Goal: Obtain resource: Download file/media

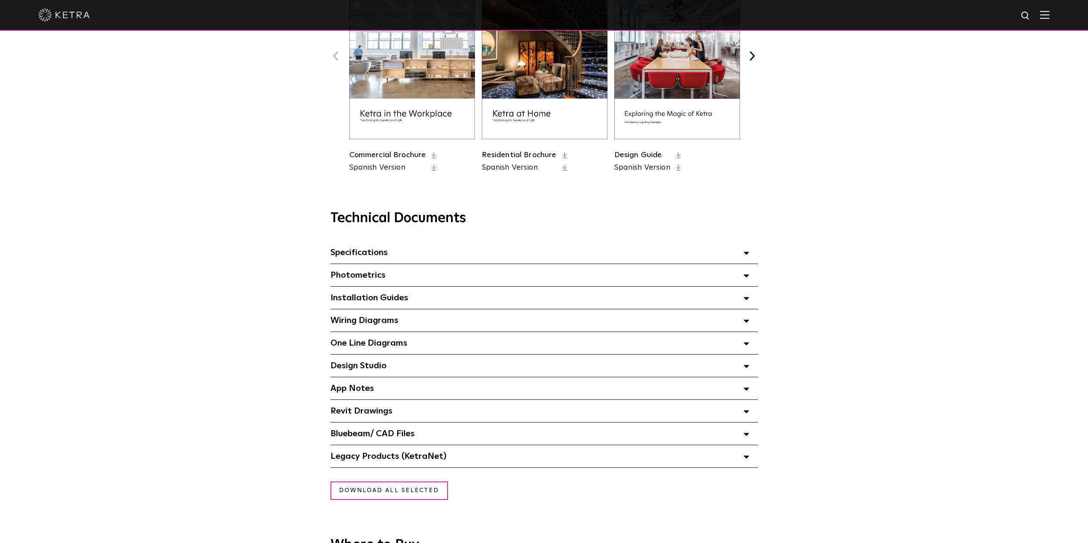
scroll to position [470, 0]
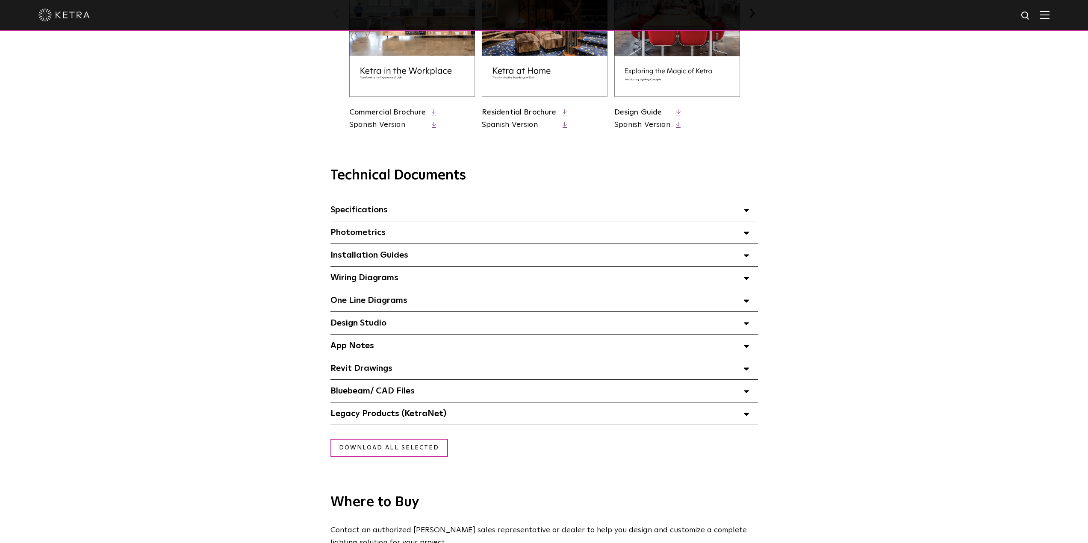
click at [424, 263] on div "Installation Guides Select checkboxes to use the bulk download option below" at bounding box center [543, 255] width 427 height 22
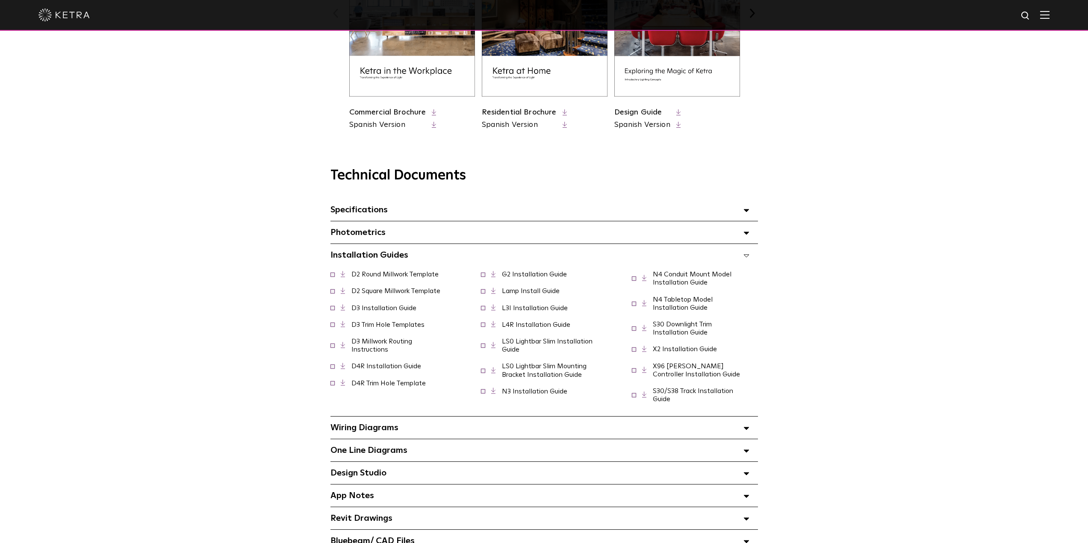
scroll to position [513, 0]
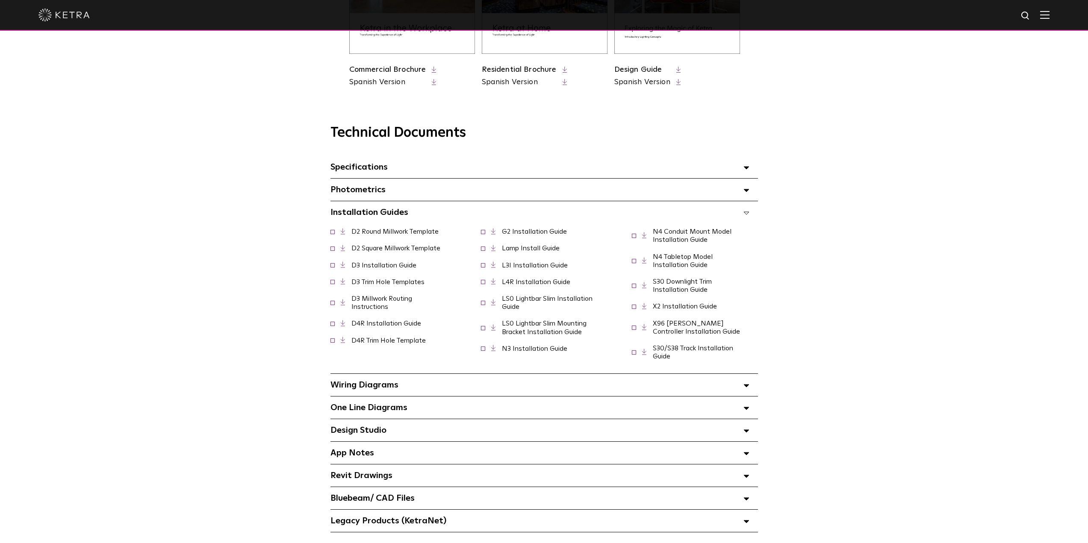
click at [531, 249] on link "Lamp Install Guide" at bounding box center [531, 248] width 58 height 7
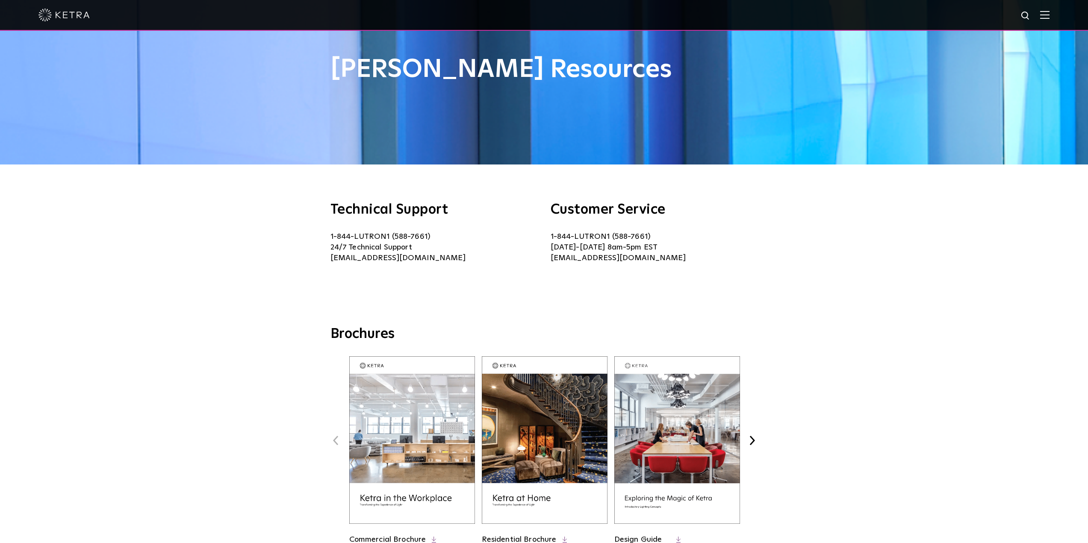
scroll to position [214, 0]
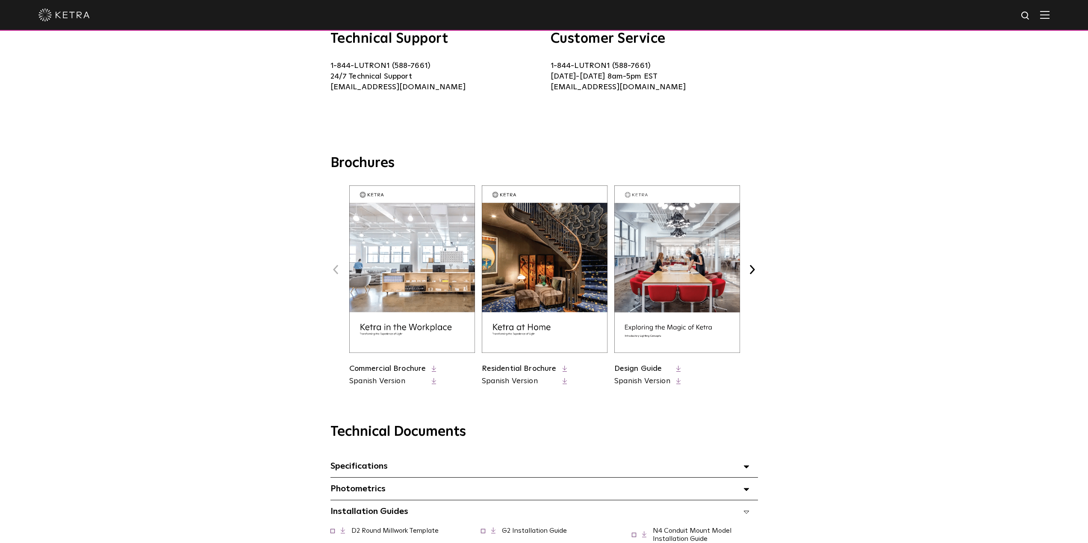
click at [200, 229] on div "Brochures Previous Commercial Brochure Spanish Version Next" at bounding box center [544, 279] width 1088 height 248
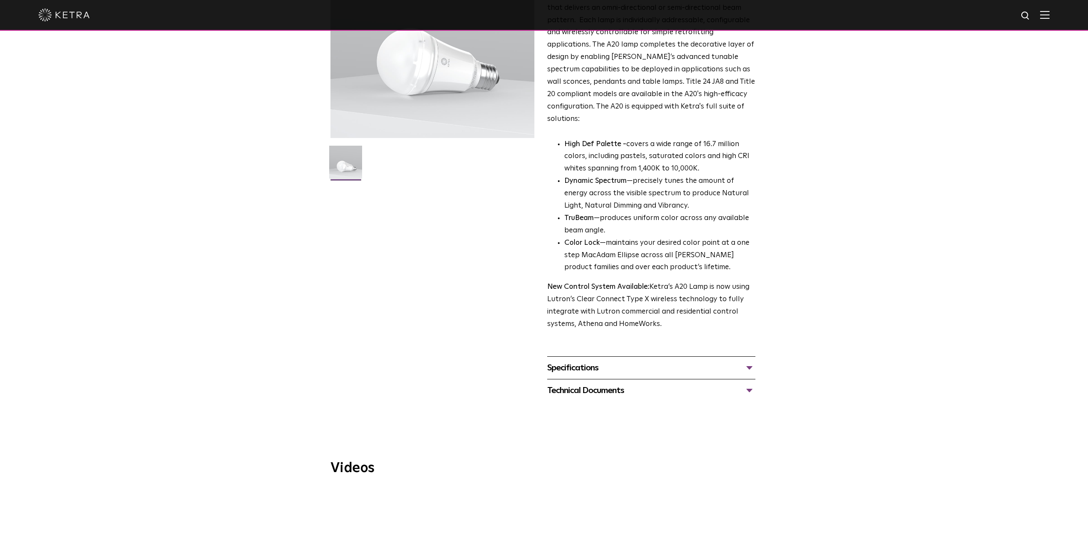
scroll to position [171, 0]
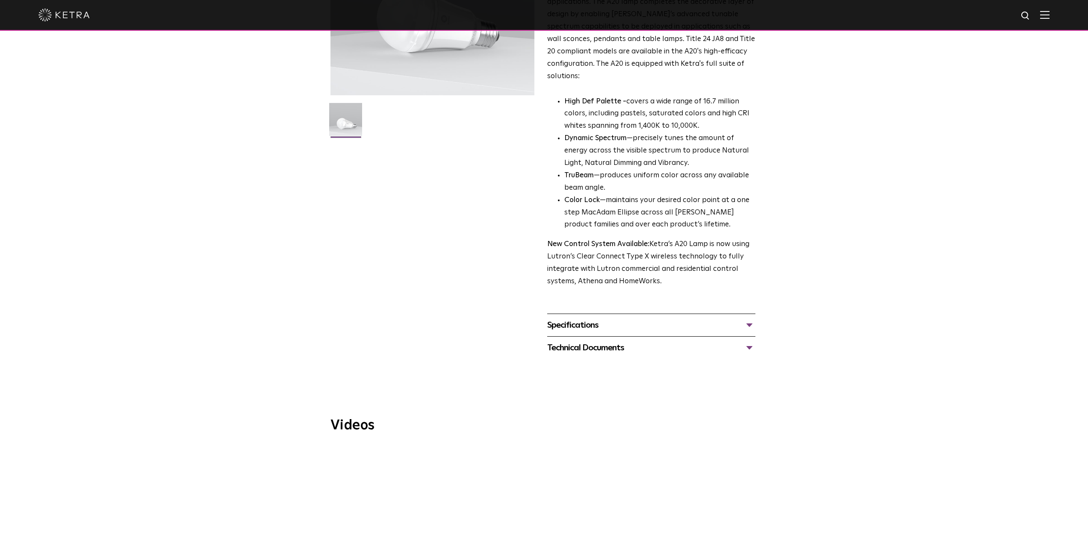
click at [616, 341] on div "Technical Documents" at bounding box center [651, 348] width 208 height 14
click at [617, 341] on div "Technical Documents" at bounding box center [651, 348] width 208 height 14
click at [588, 390] on link "A20 Installation Guide" at bounding box center [586, 393] width 79 height 7
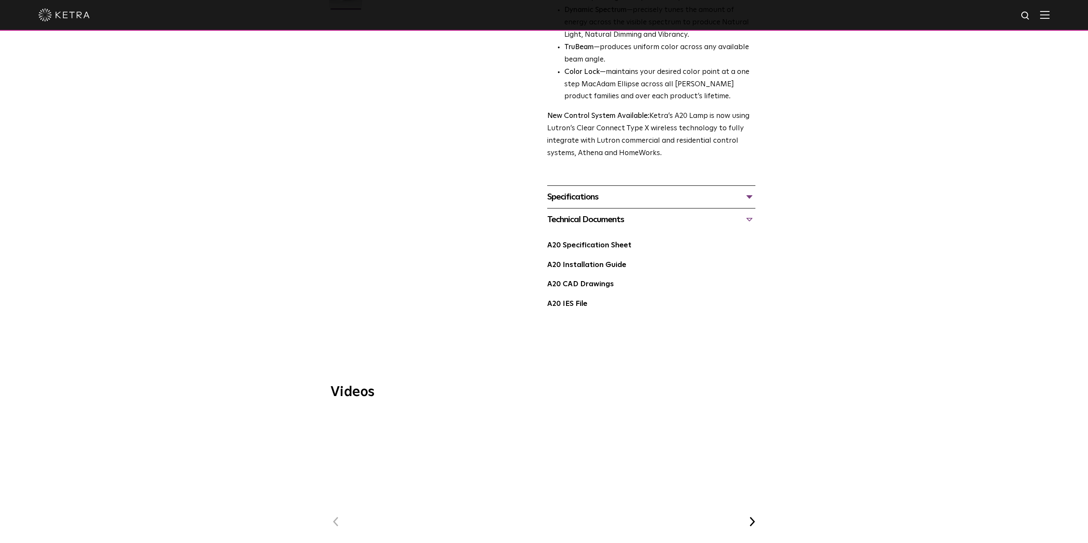
scroll to position [342, 0]
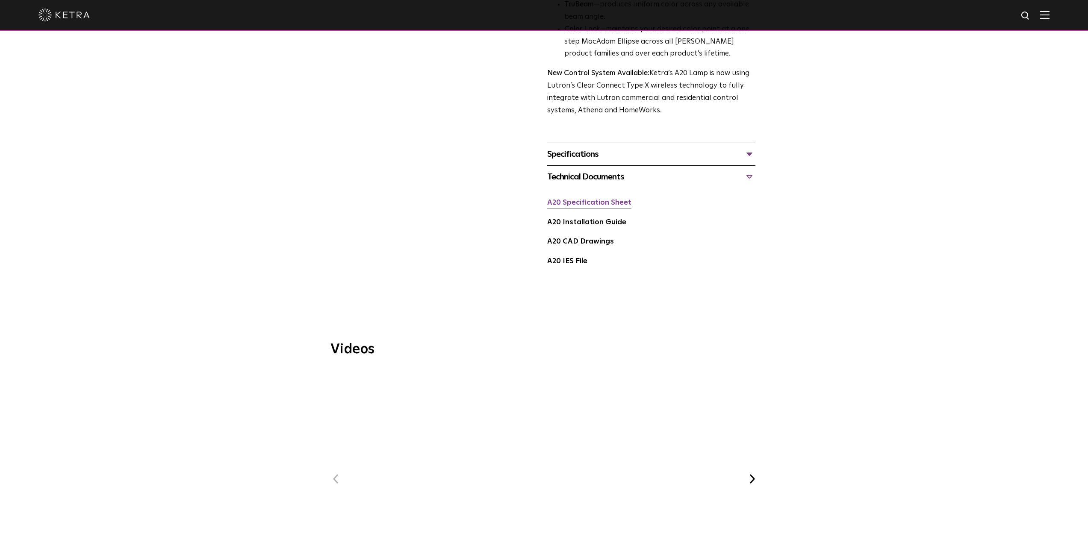
click at [602, 199] on link "A20 Specification Sheet" at bounding box center [589, 202] width 84 height 7
